Goal: Transaction & Acquisition: Book appointment/travel/reservation

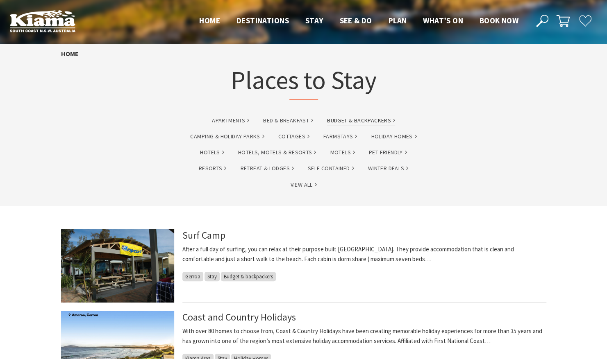
click at [382, 119] on link "Budget & backpackers" at bounding box center [361, 120] width 68 height 9
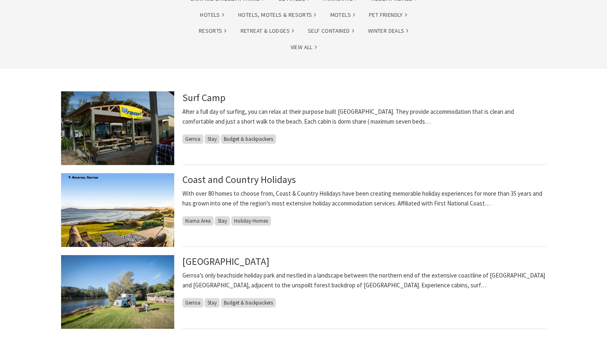
scroll to position [164, 0]
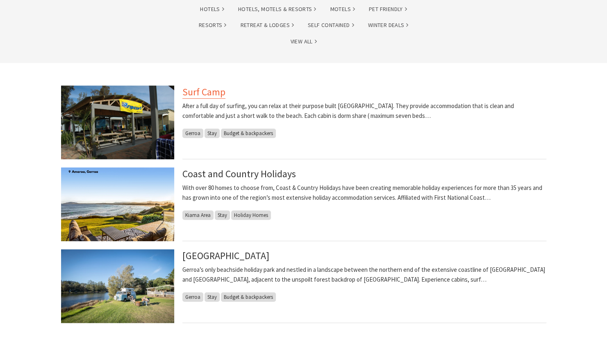
click at [204, 94] on link "Surf Camp" at bounding box center [203, 92] width 43 height 13
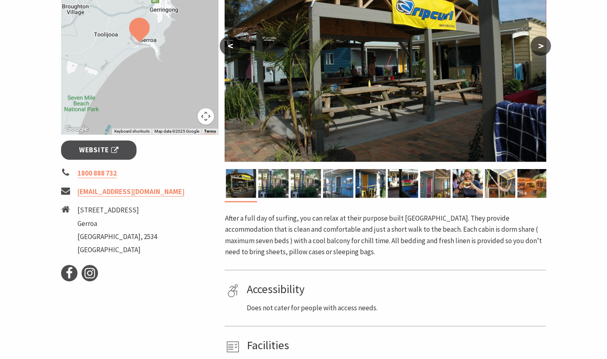
scroll to position [205, 0]
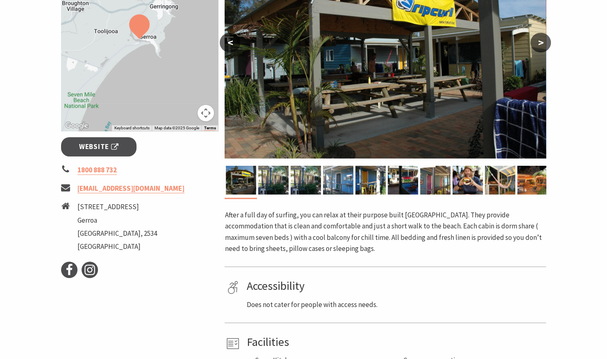
click at [539, 50] on button ">" at bounding box center [540, 43] width 20 height 20
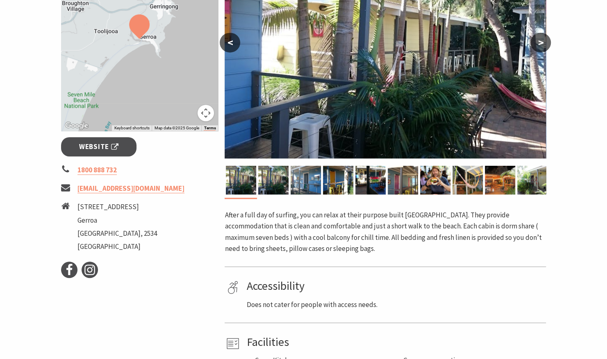
click at [539, 48] on button ">" at bounding box center [540, 43] width 20 height 20
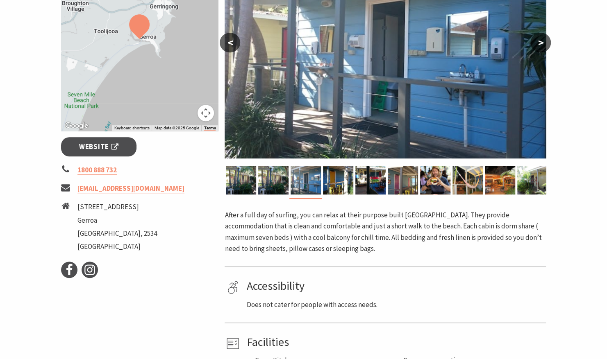
click at [539, 48] on button ">" at bounding box center [540, 43] width 20 height 20
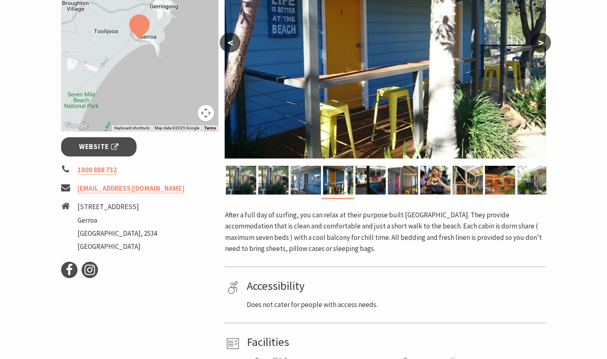
click at [539, 48] on button ">" at bounding box center [540, 43] width 20 height 20
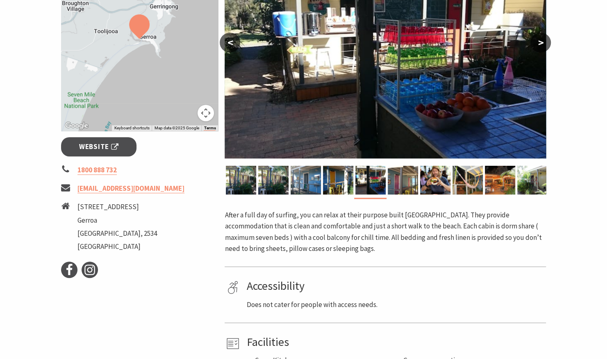
click at [539, 48] on button ">" at bounding box center [540, 43] width 20 height 20
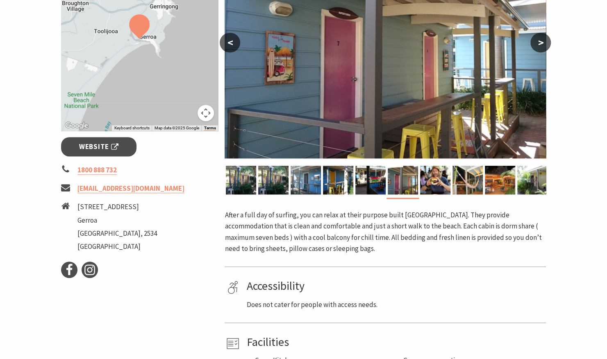
click at [539, 48] on button ">" at bounding box center [540, 43] width 20 height 20
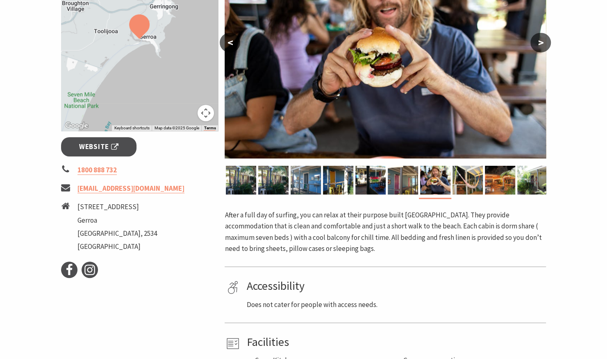
click at [539, 48] on button ">" at bounding box center [540, 43] width 20 height 20
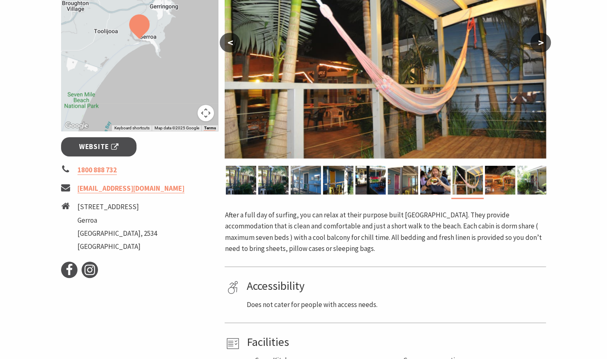
click at [539, 48] on button ">" at bounding box center [540, 43] width 20 height 20
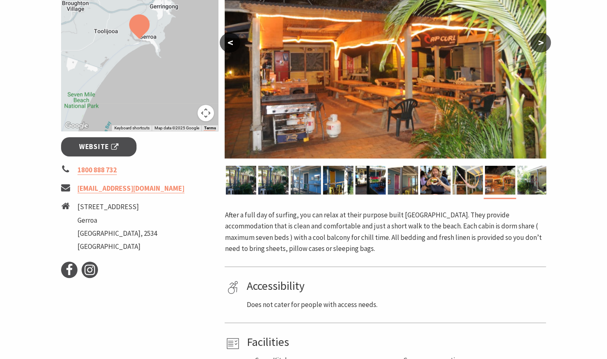
click at [539, 48] on button ">" at bounding box center [540, 43] width 20 height 20
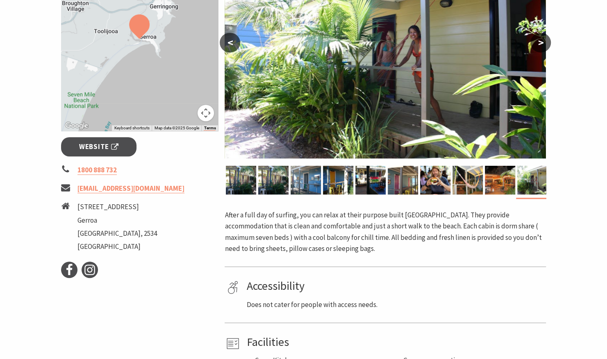
click at [539, 48] on button ">" at bounding box center [540, 43] width 20 height 20
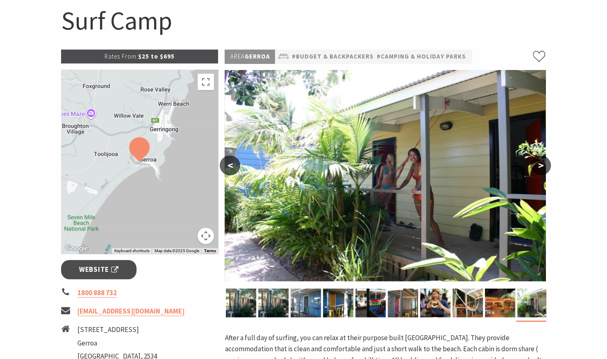
scroll to position [41, 0]
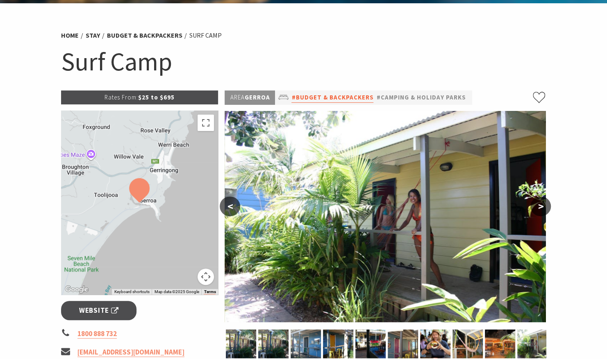
click at [327, 97] on link "#Budget & backpackers" at bounding box center [332, 98] width 82 height 10
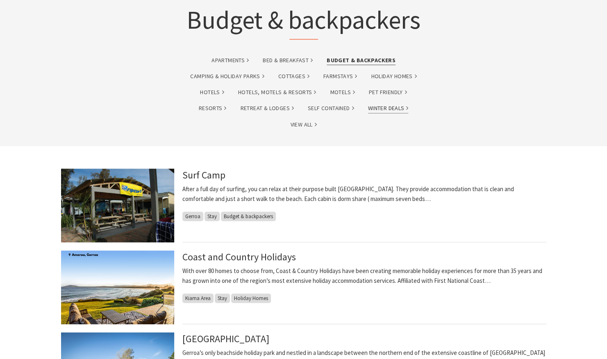
scroll to position [164, 0]
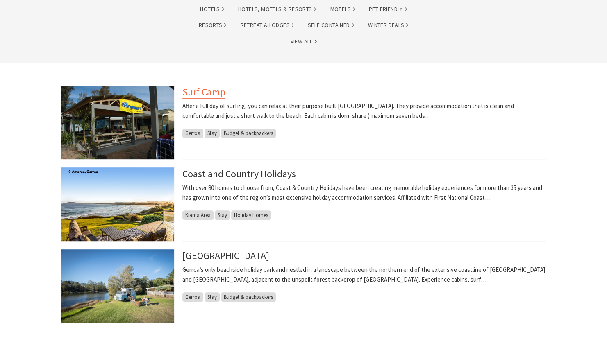
click at [214, 95] on link "Surf Camp" at bounding box center [203, 92] width 43 height 13
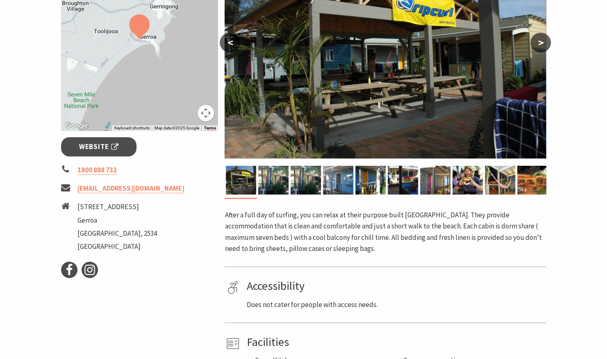
scroll to position [205, 0]
click at [118, 148] on link "Website" at bounding box center [99, 146] width 76 height 19
